Goal: Task Accomplishment & Management: Use online tool/utility

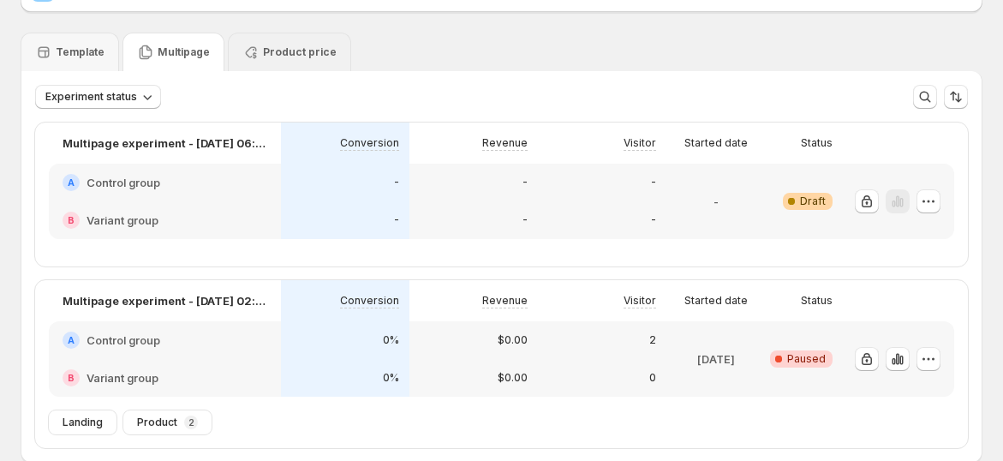
scroll to position [191, 0]
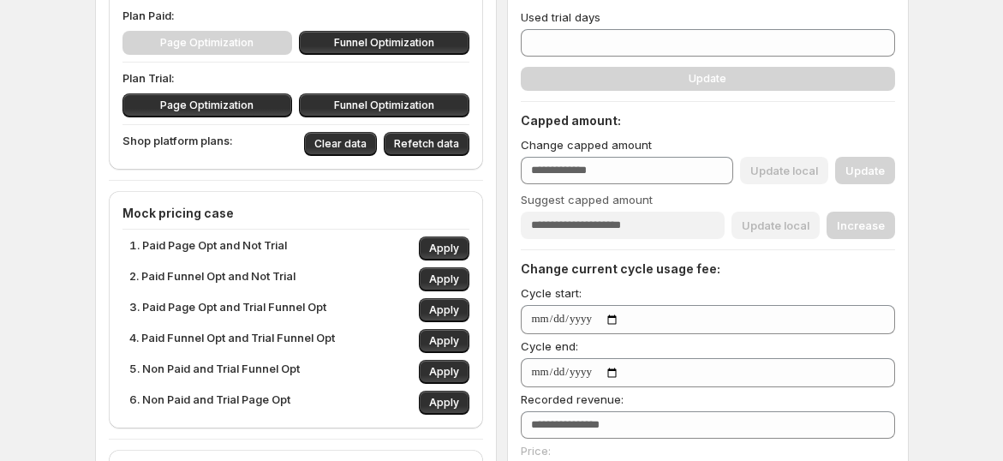
scroll to position [381, 0]
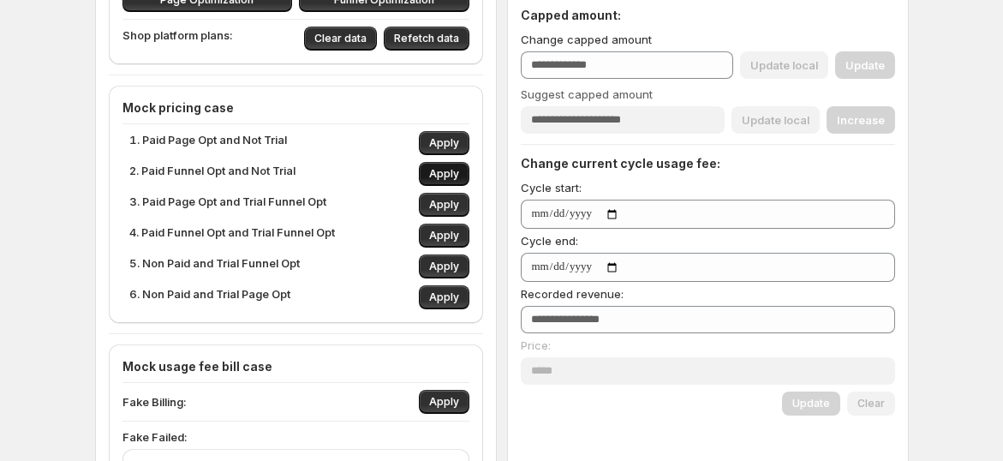
click at [447, 170] on span "Apply" at bounding box center [444, 174] width 30 height 14
type input "***"
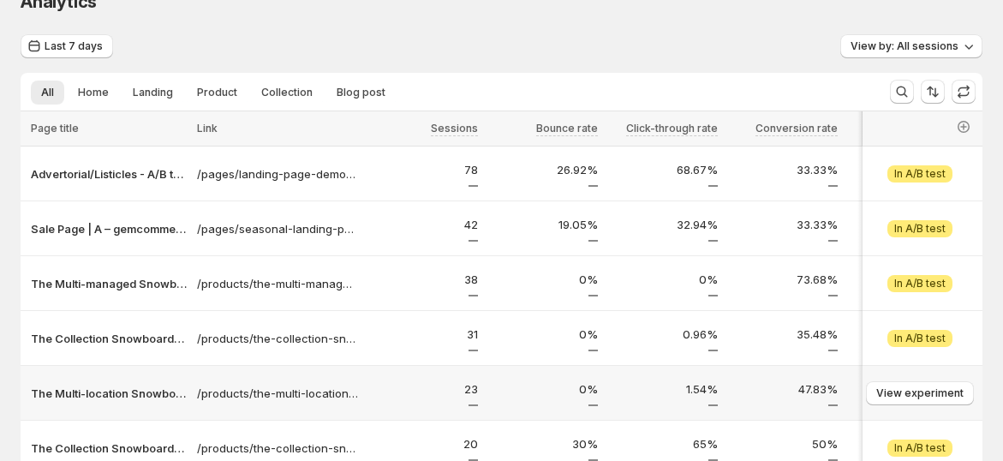
scroll to position [381, 0]
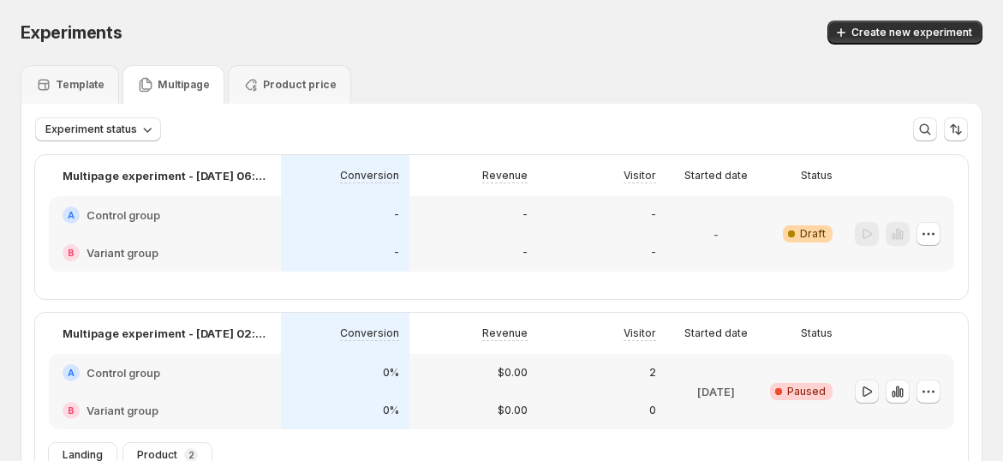
click at [879, 390] on button "button" at bounding box center [867, 391] width 24 height 24
click at [877, 382] on button "button" at bounding box center [867, 391] width 24 height 24
click at [78, 76] on div "Template" at bounding box center [69, 84] width 69 height 17
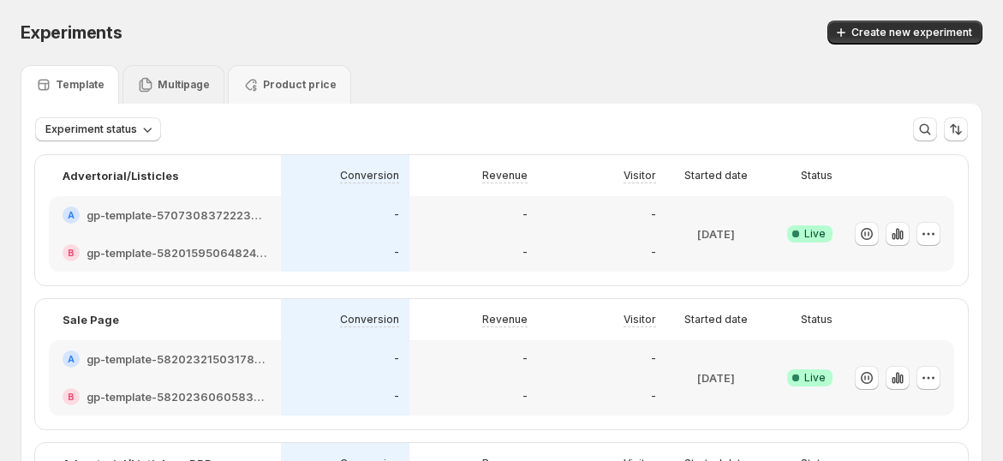
click at [174, 85] on p "Multipage" at bounding box center [184, 85] width 52 height 14
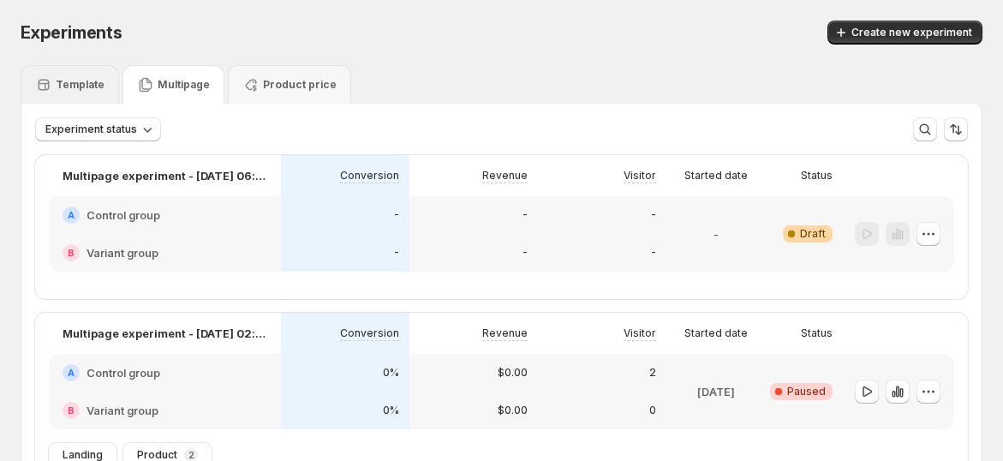
click at [83, 90] on p "Template" at bounding box center [80, 85] width 49 height 14
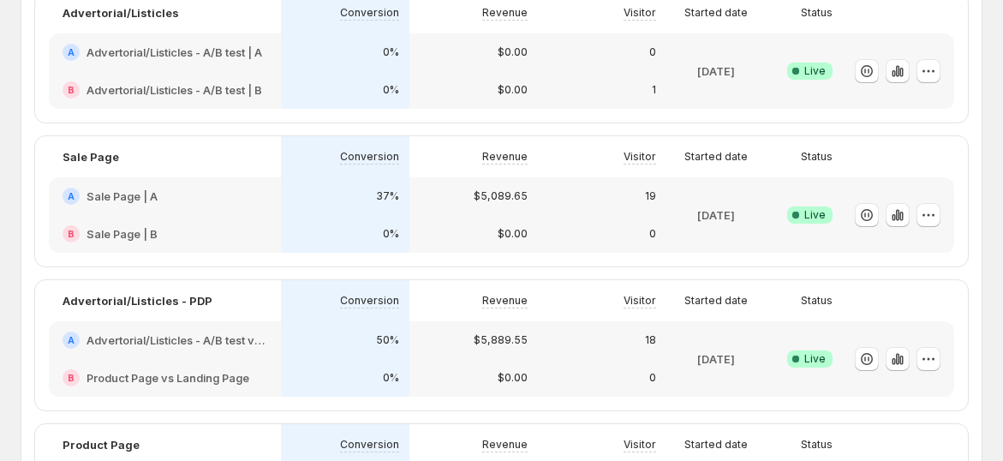
scroll to position [95, 0]
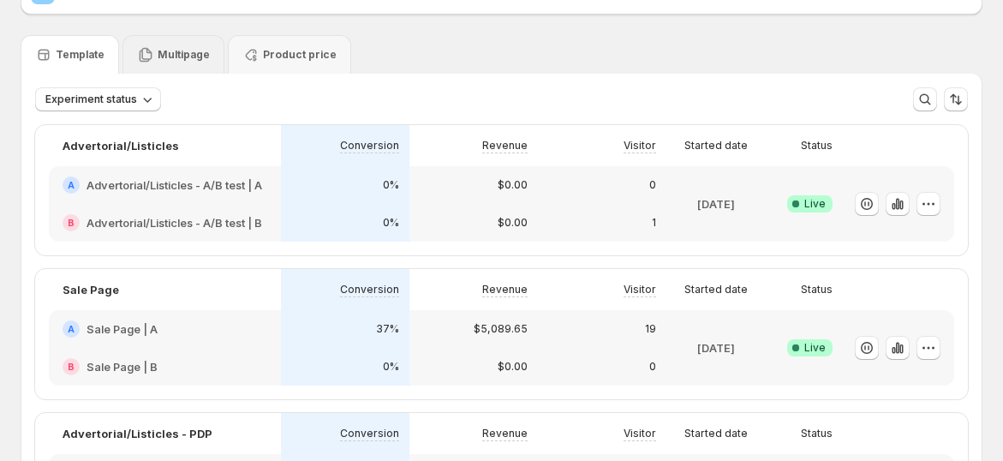
click at [187, 42] on div "Multipage" at bounding box center [173, 54] width 102 height 39
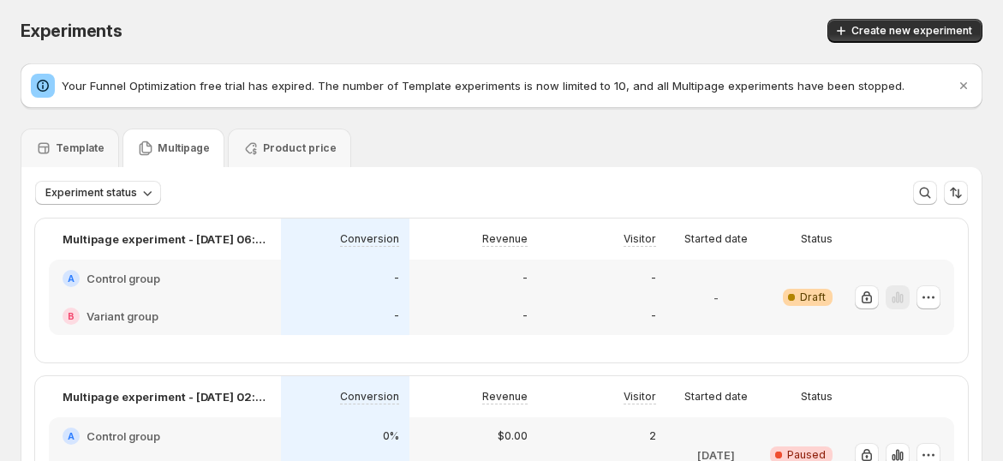
scroll to position [0, 0]
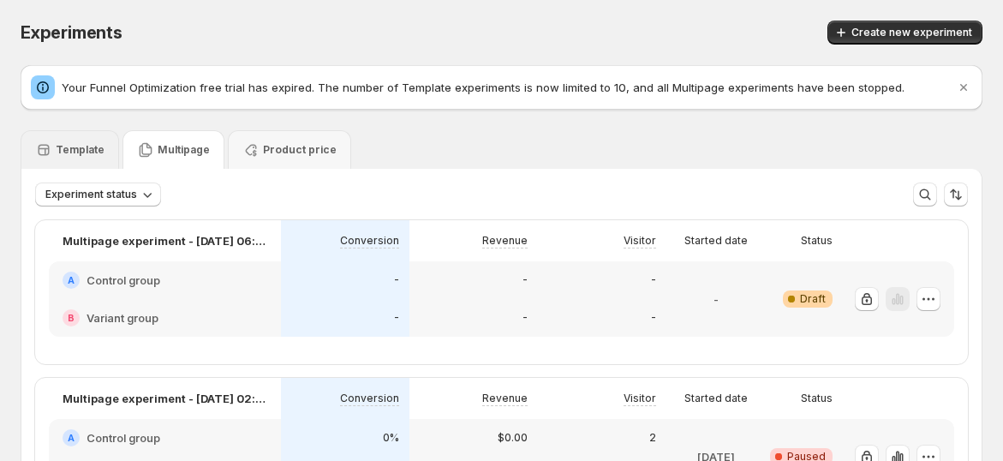
click at [70, 152] on p "Template" at bounding box center [80, 150] width 49 height 14
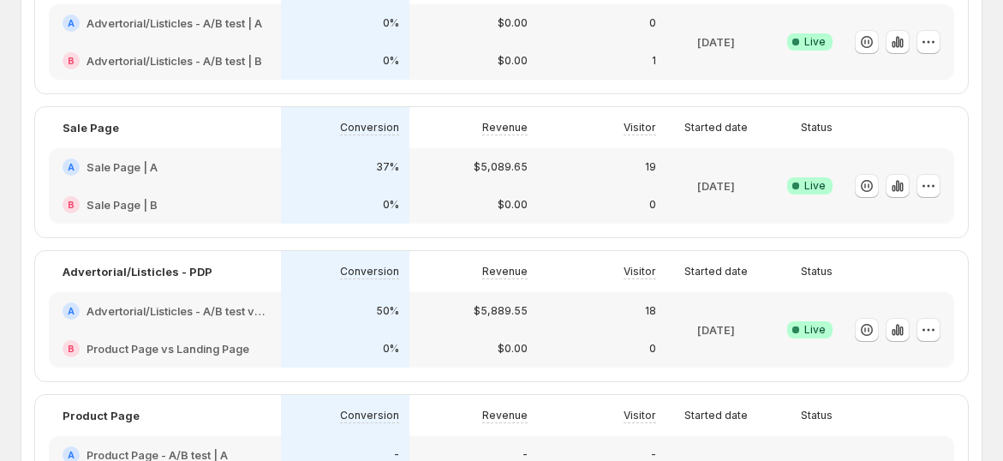
scroll to position [285, 0]
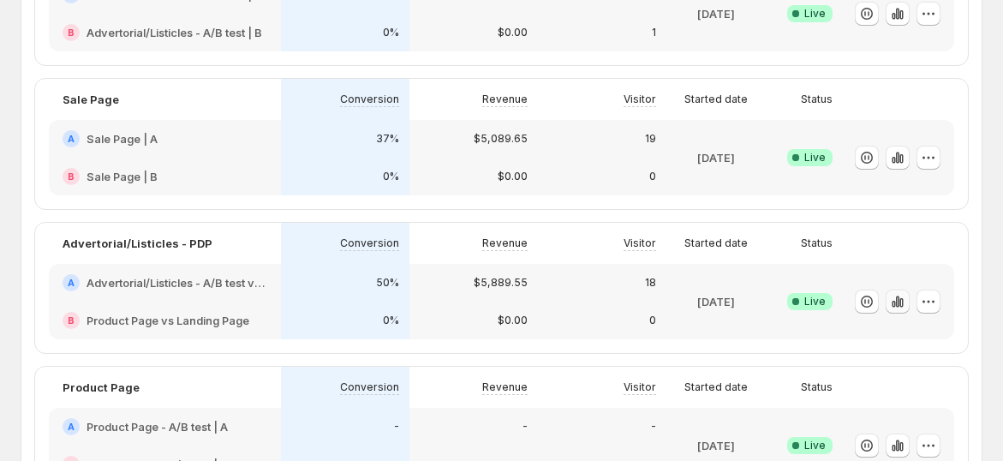
click at [906, 297] on icon "button" at bounding box center [897, 301] width 17 height 17
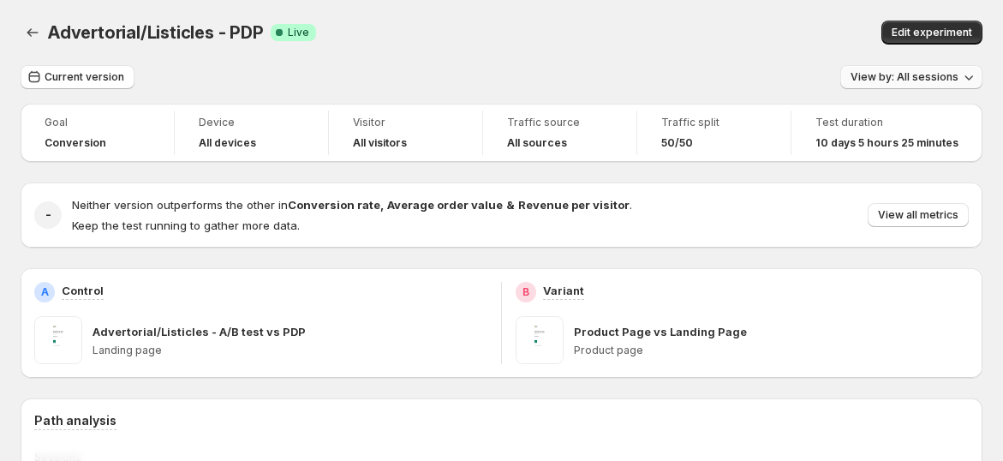
click at [914, 76] on span "View by: All sessions" at bounding box center [904, 77] width 108 height 14
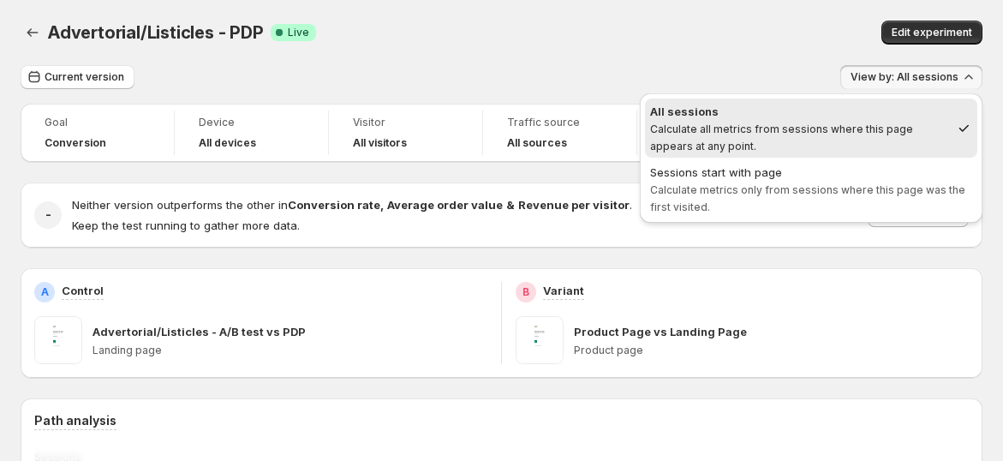
click at [449, 42] on div "Advertorial/Listicles - PDP Success Complete Live" at bounding box center [318, 33] width 540 height 24
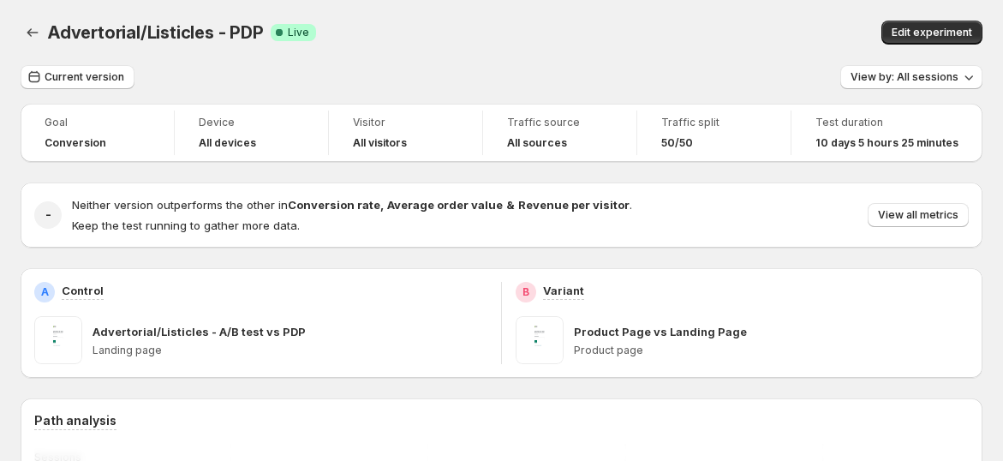
click at [32, 33] on icon "Back" at bounding box center [32, 32] width 17 height 17
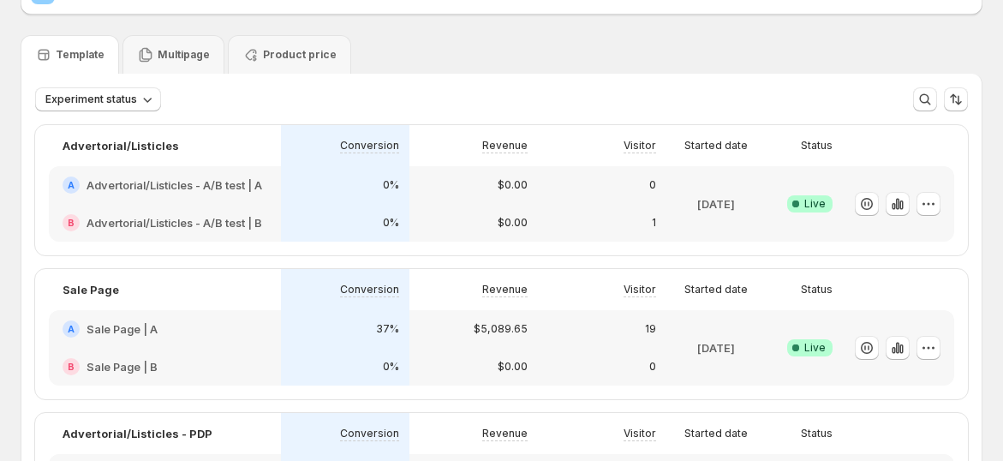
scroll to position [285, 0]
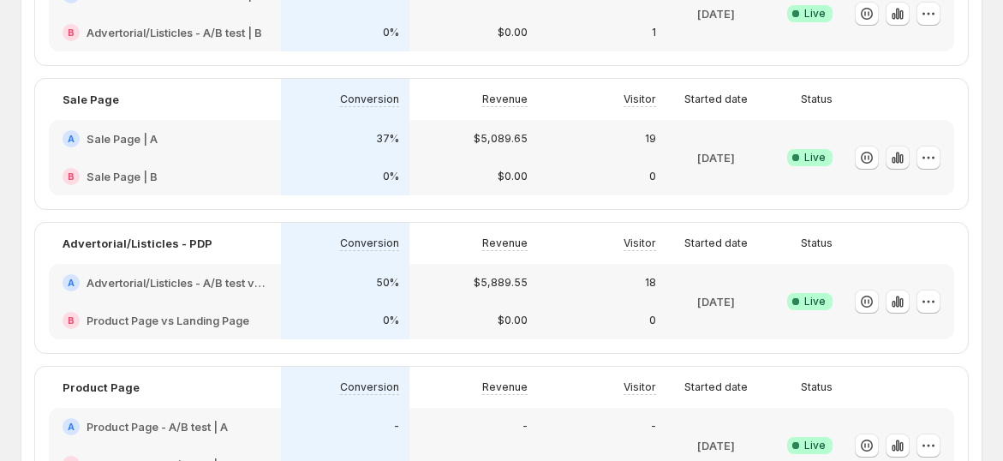
click at [902, 160] on icon "button" at bounding box center [897, 157] width 17 height 17
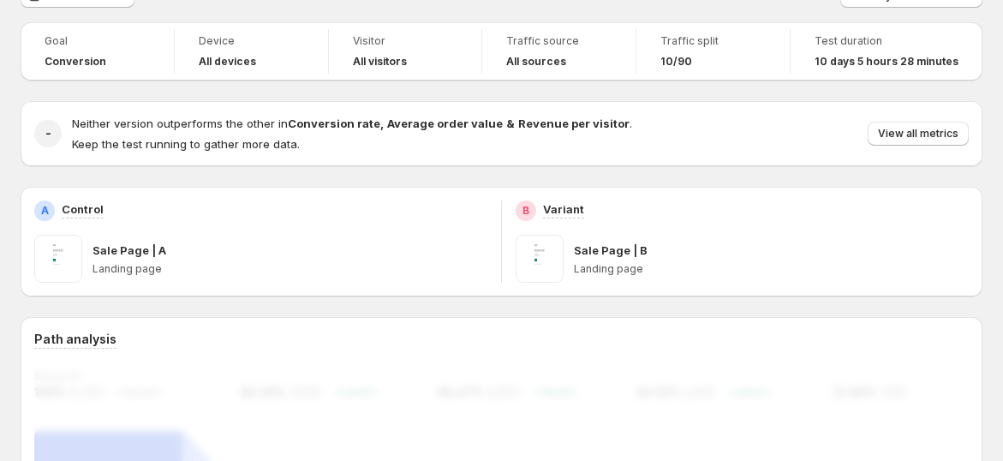
scroll to position [190, 0]
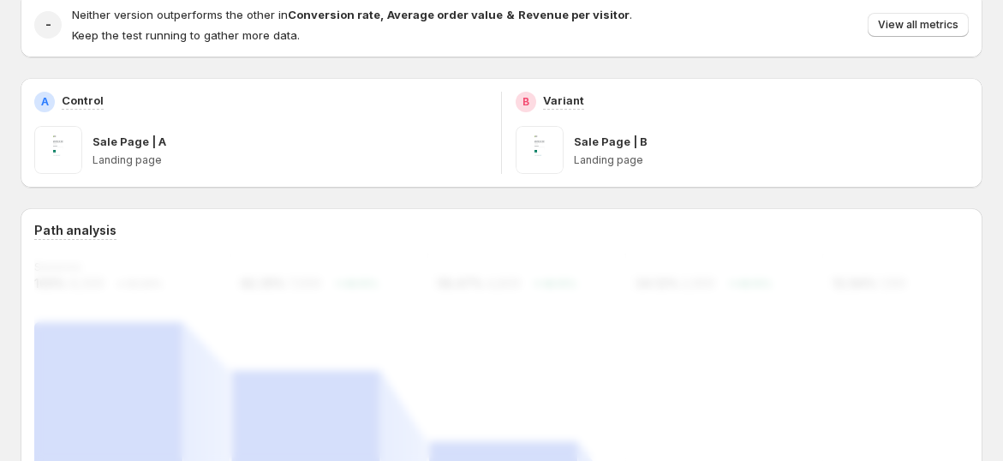
click at [634, 149] on p "Sale Page | B" at bounding box center [611, 141] width 74 height 17
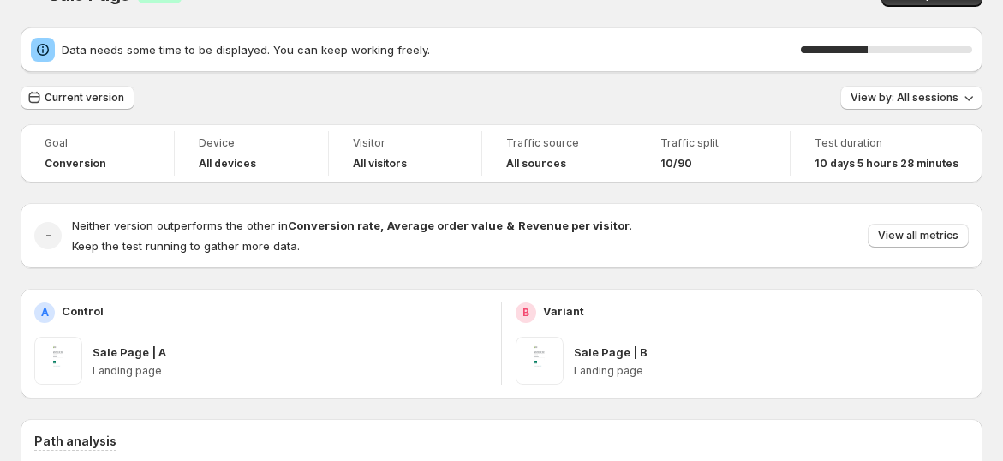
scroll to position [0, 0]
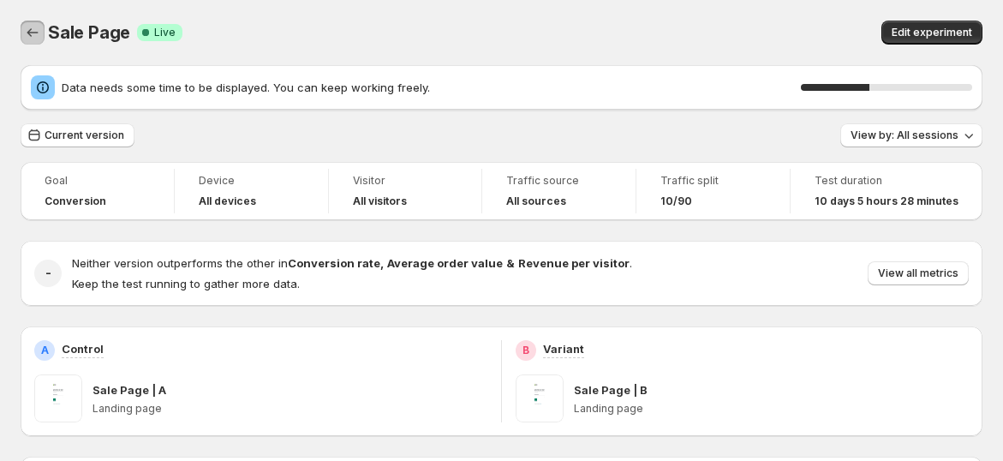
click at [26, 30] on icon "Back" at bounding box center [32, 32] width 17 height 17
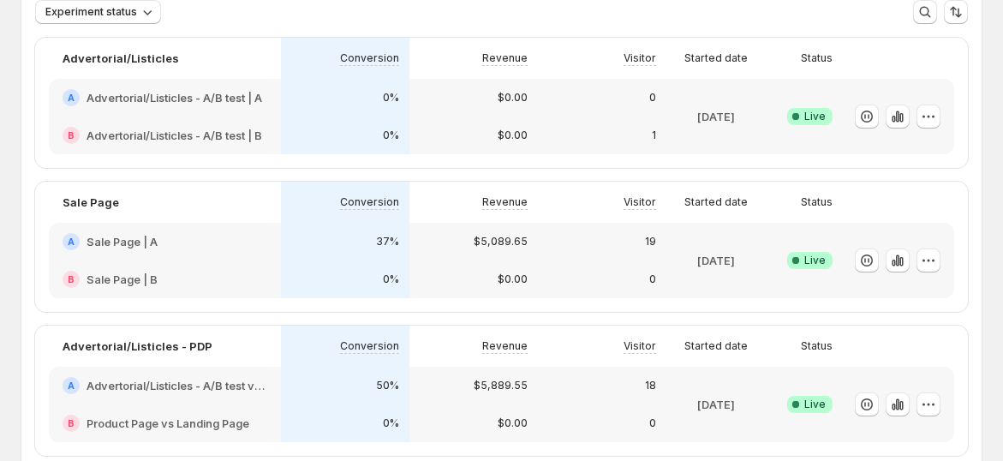
scroll to position [285, 0]
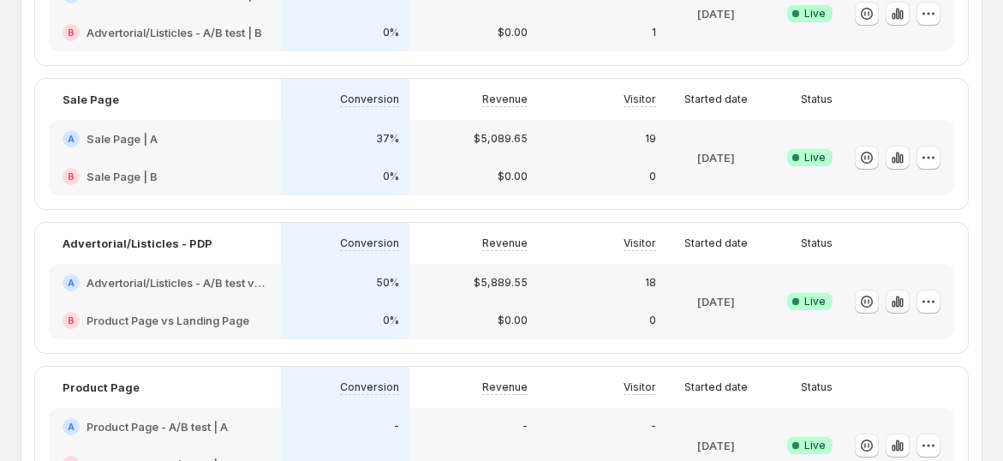
click at [906, 307] on icon "button" at bounding box center [897, 301] width 17 height 17
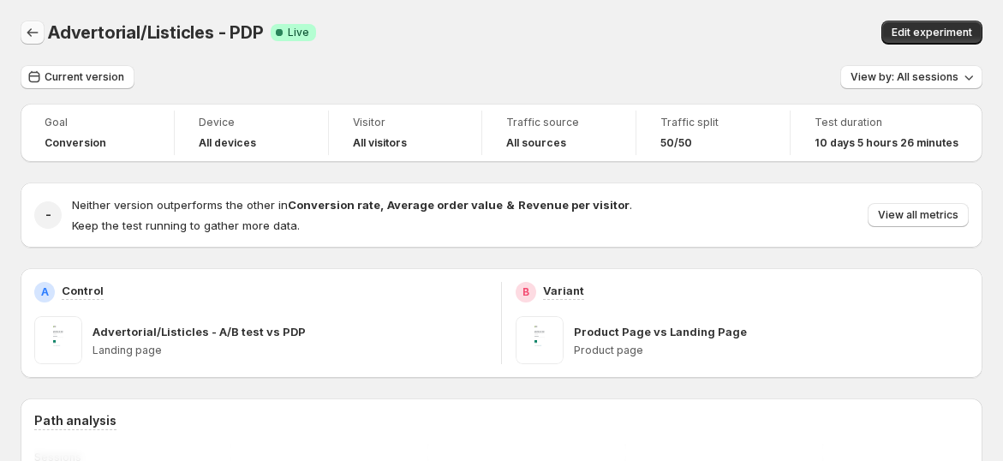
click at [21, 35] on button "Back" at bounding box center [33, 33] width 24 height 24
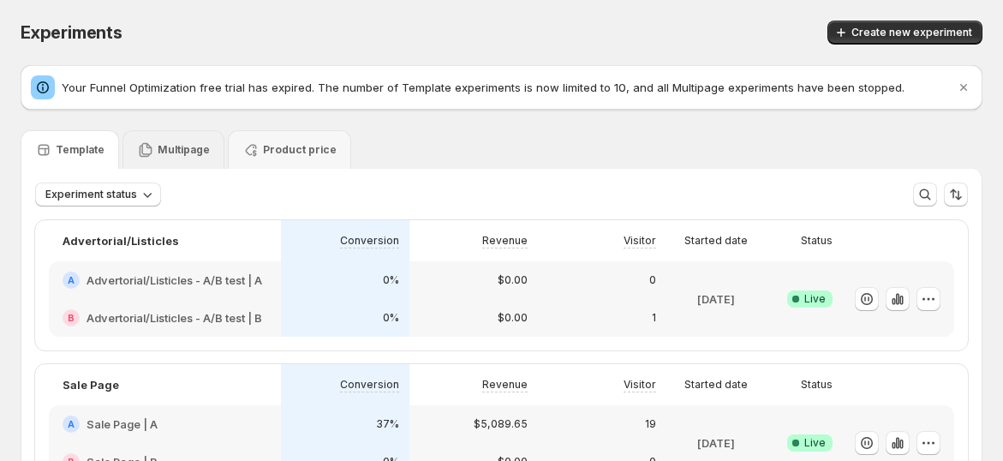
click at [176, 145] on p "Multipage" at bounding box center [184, 150] width 52 height 14
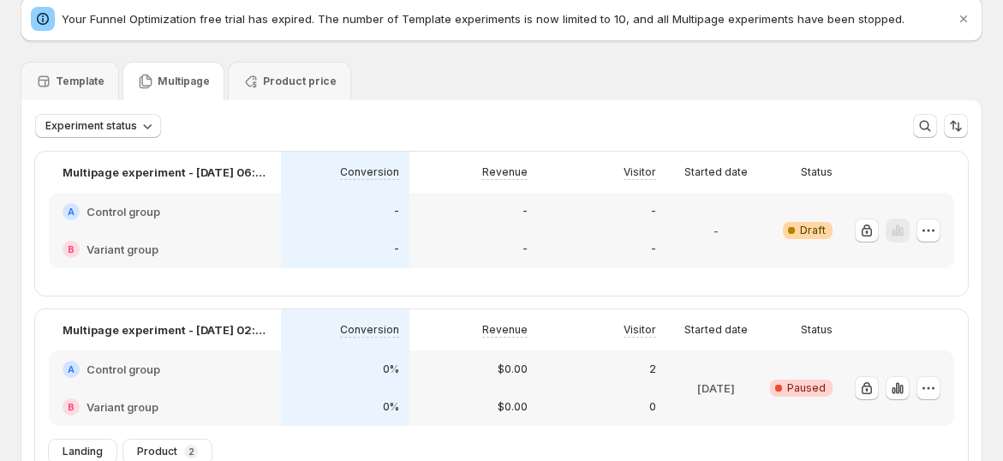
scroll to position [96, 0]
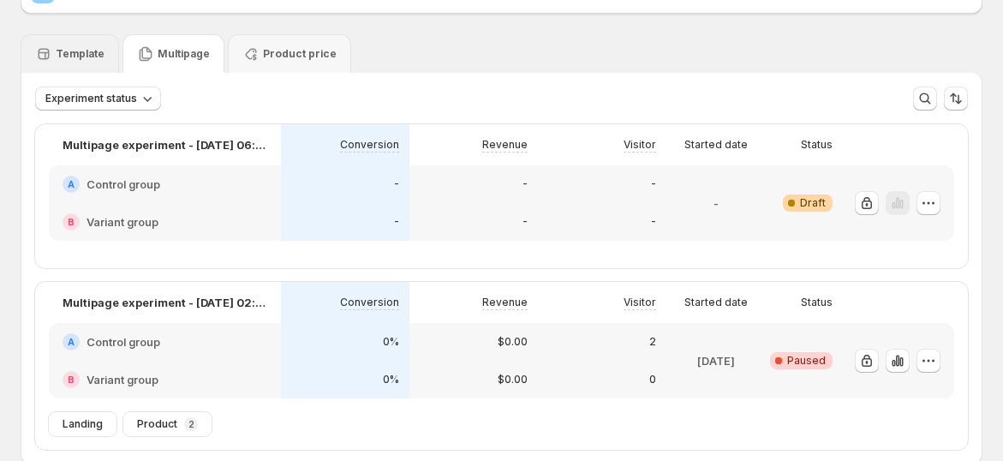
click at [41, 58] on icon at bounding box center [44, 54] width 11 height 11
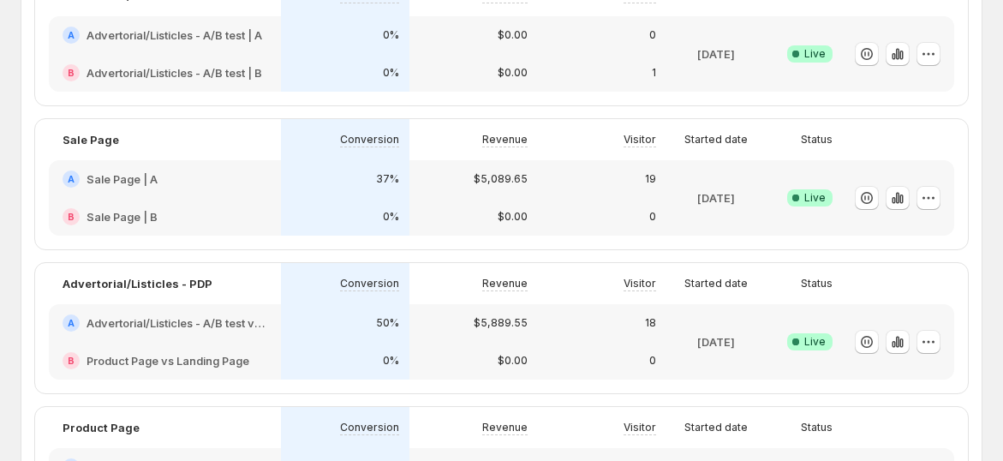
scroll to position [286, 0]
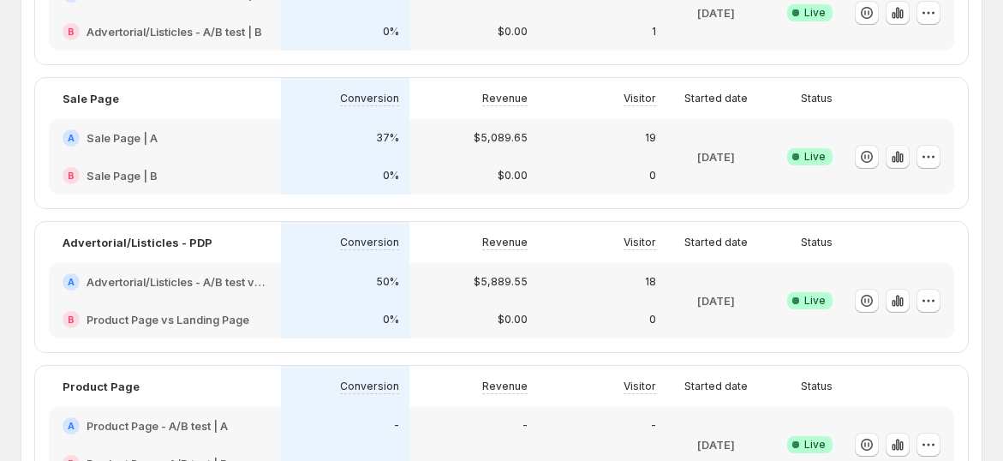
click at [902, 158] on icon "button" at bounding box center [900, 157] width 3 height 9
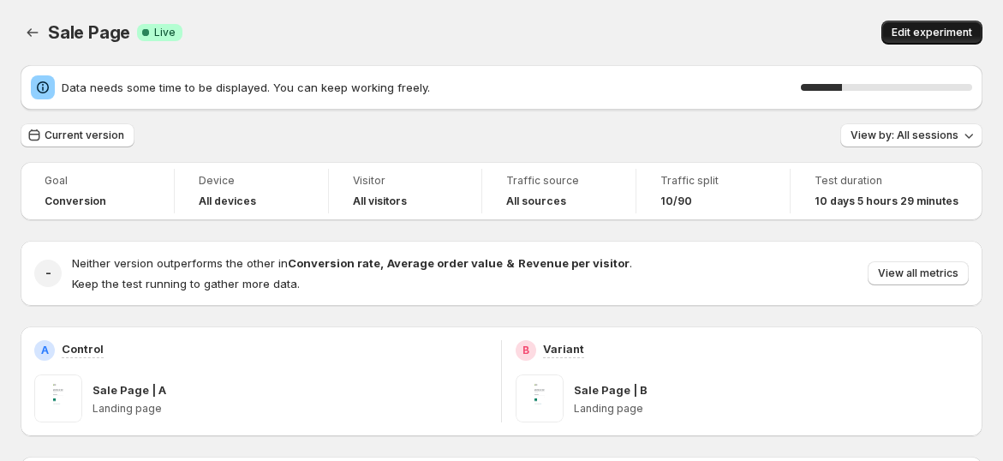
click at [961, 37] on span "Edit experiment" at bounding box center [931, 33] width 80 height 14
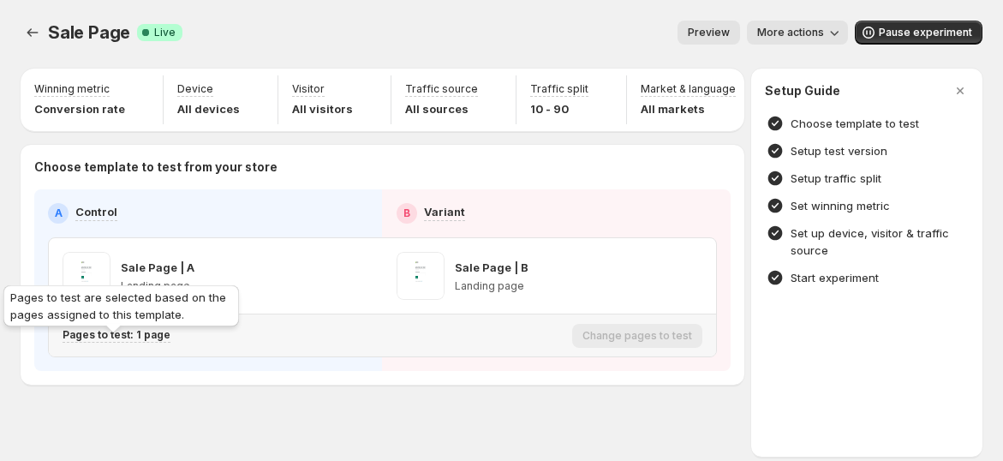
click at [116, 342] on p "Pages to test: 1 page" at bounding box center [117, 335] width 108 height 14
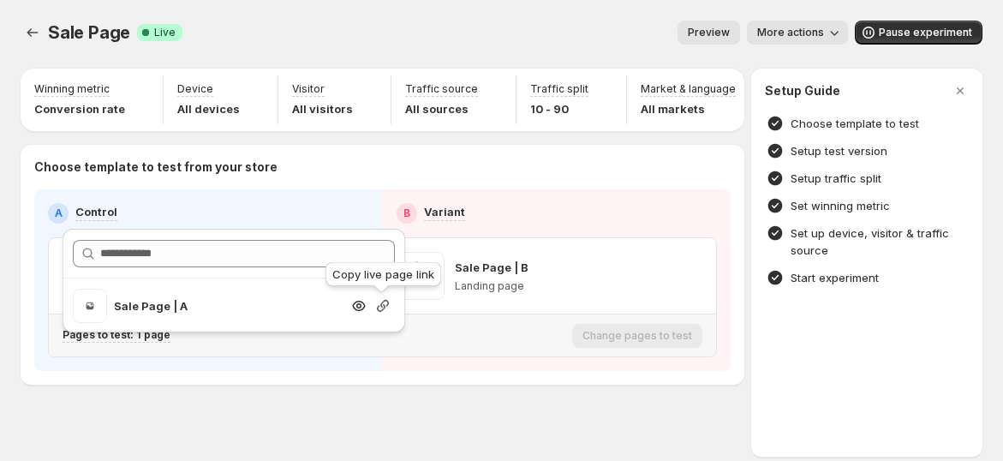
click at [377, 305] on icon "button" at bounding box center [382, 305] width 17 height 17
click at [362, 369] on div "A Control B Variant Sale Page | A Landing page Sale Page | B Landing page Pages…" at bounding box center [382, 280] width 696 height 182
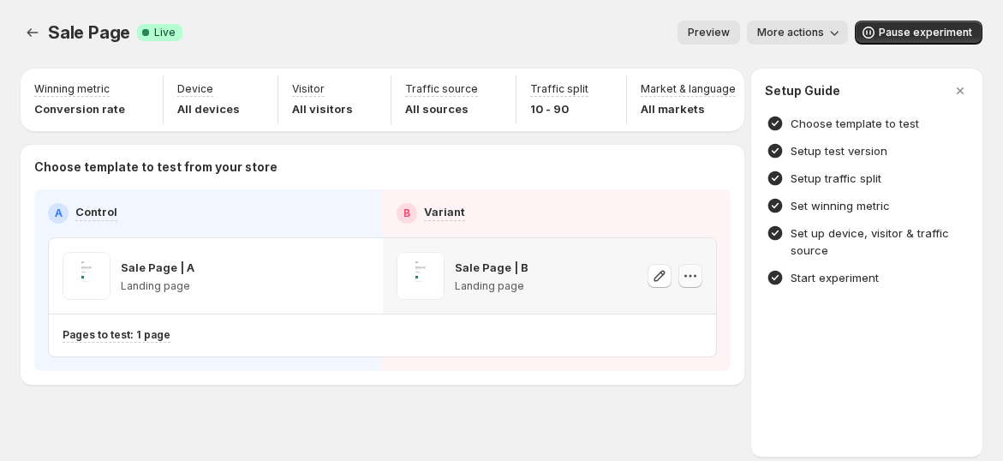
click at [694, 283] on icon "button" at bounding box center [690, 275] width 17 height 17
click at [500, 313] on div "Sale Page | B Landing page" at bounding box center [550, 275] width 334 height 75
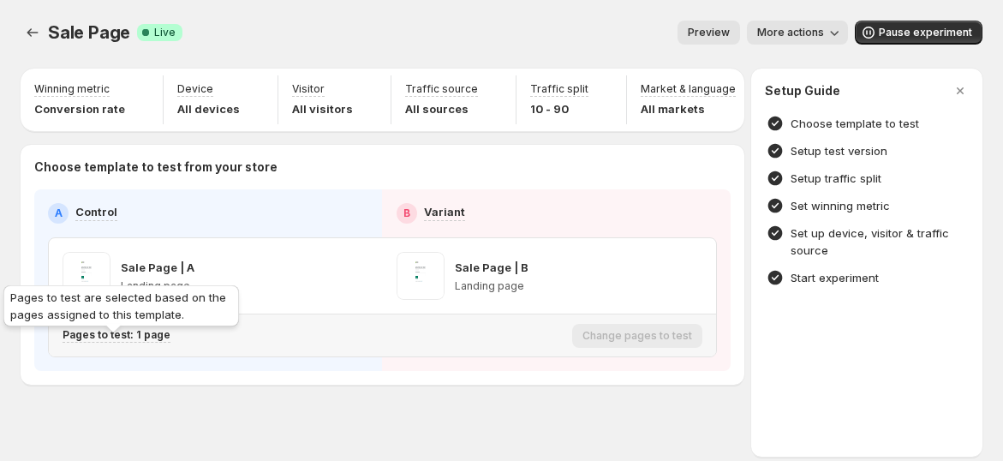
click at [152, 342] on p "Pages to test: 1 page" at bounding box center [117, 335] width 108 height 14
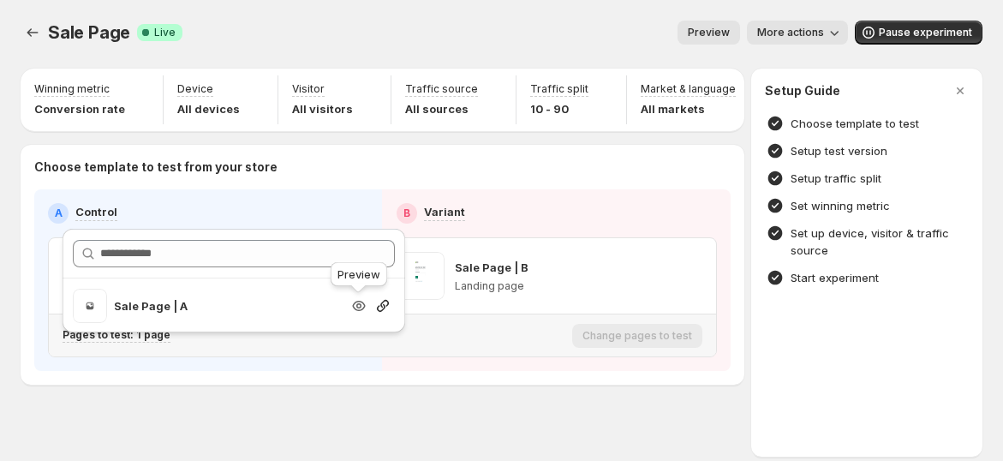
click at [356, 298] on icon "button" at bounding box center [358, 305] width 17 height 17
